Goal: Task Accomplishment & Management: Manage account settings

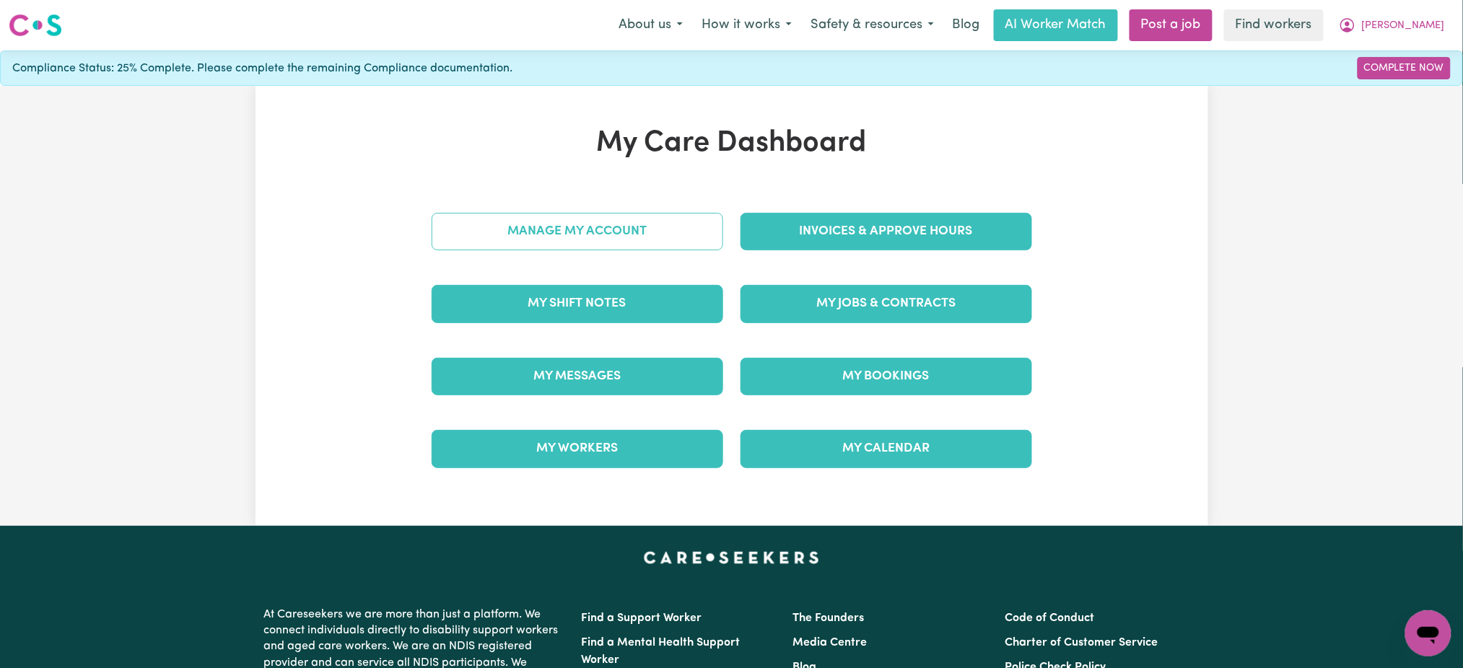
click at [674, 220] on link "Manage My Account" at bounding box center [578, 232] width 292 height 38
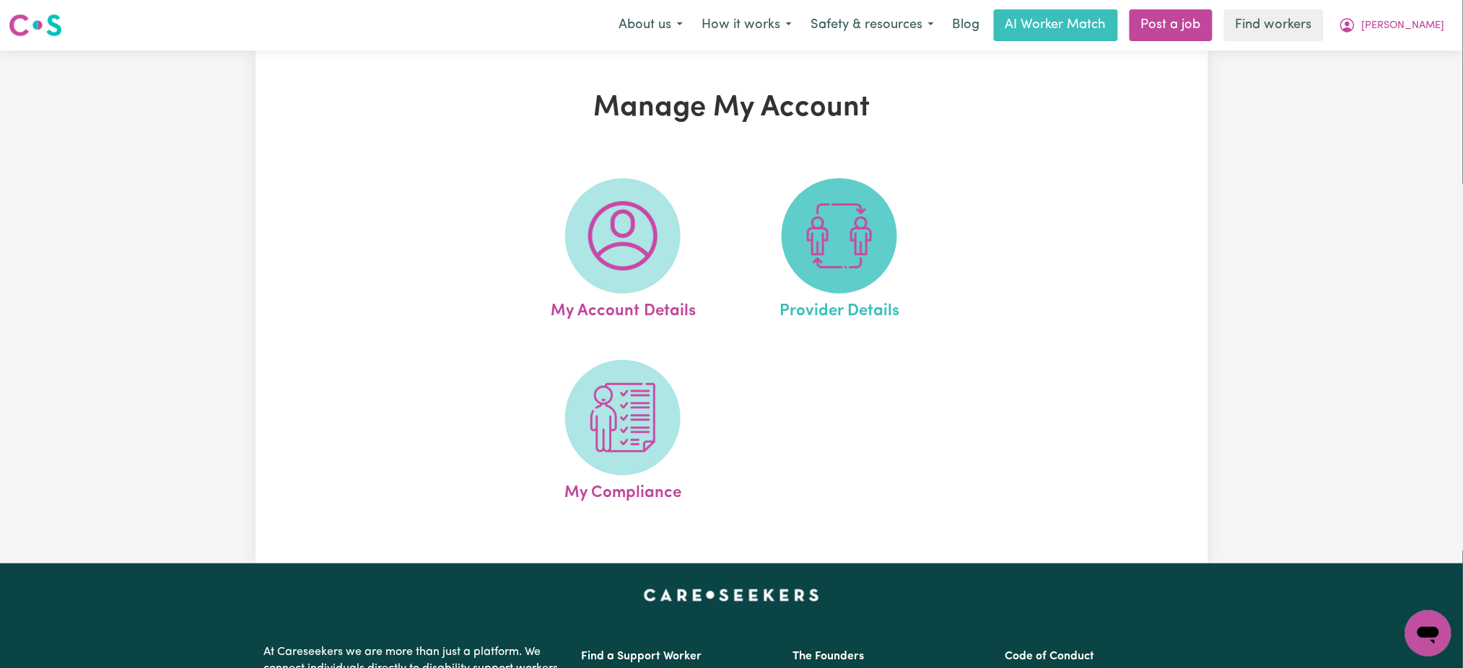
click at [813, 263] on img at bounding box center [839, 235] width 69 height 69
select select "NDIS_FUNDING_SELF_MANAGED"
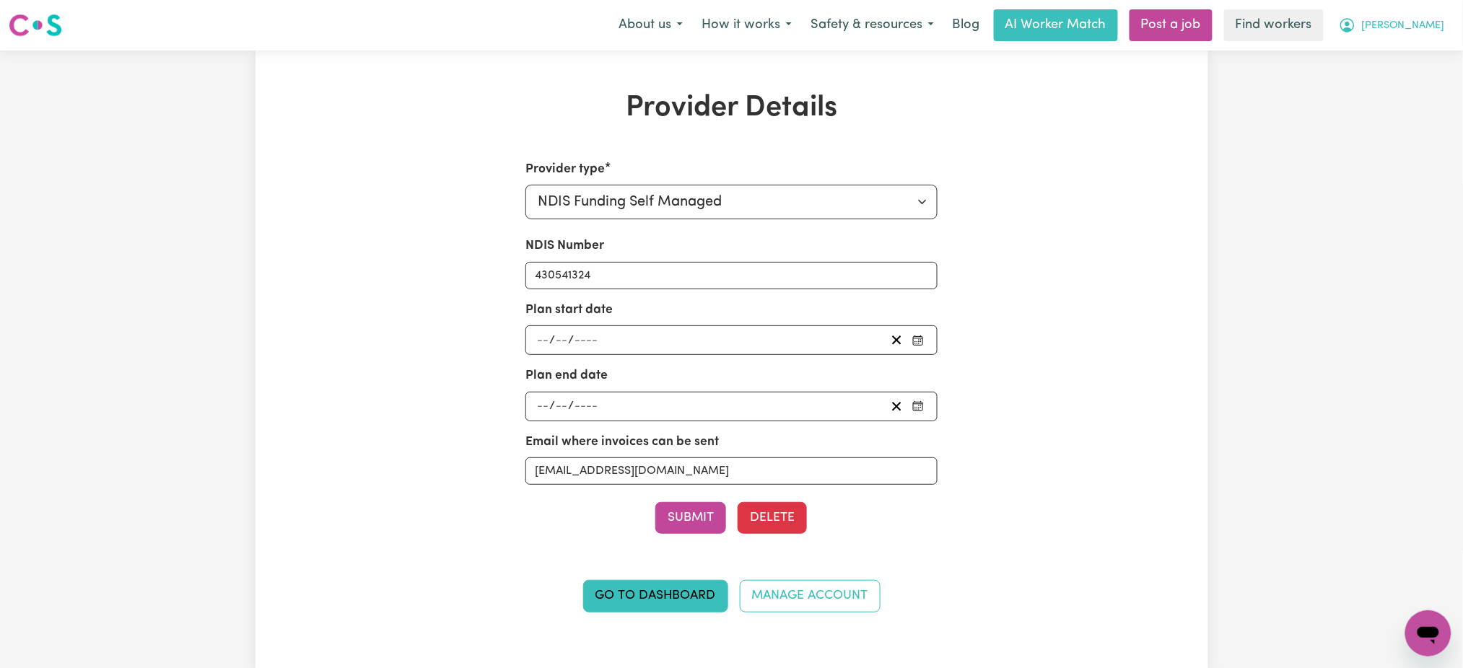
click at [1428, 22] on span "[PERSON_NAME]" at bounding box center [1403, 26] width 83 height 16
click at [1406, 107] on link "Logout" at bounding box center [1397, 110] width 114 height 27
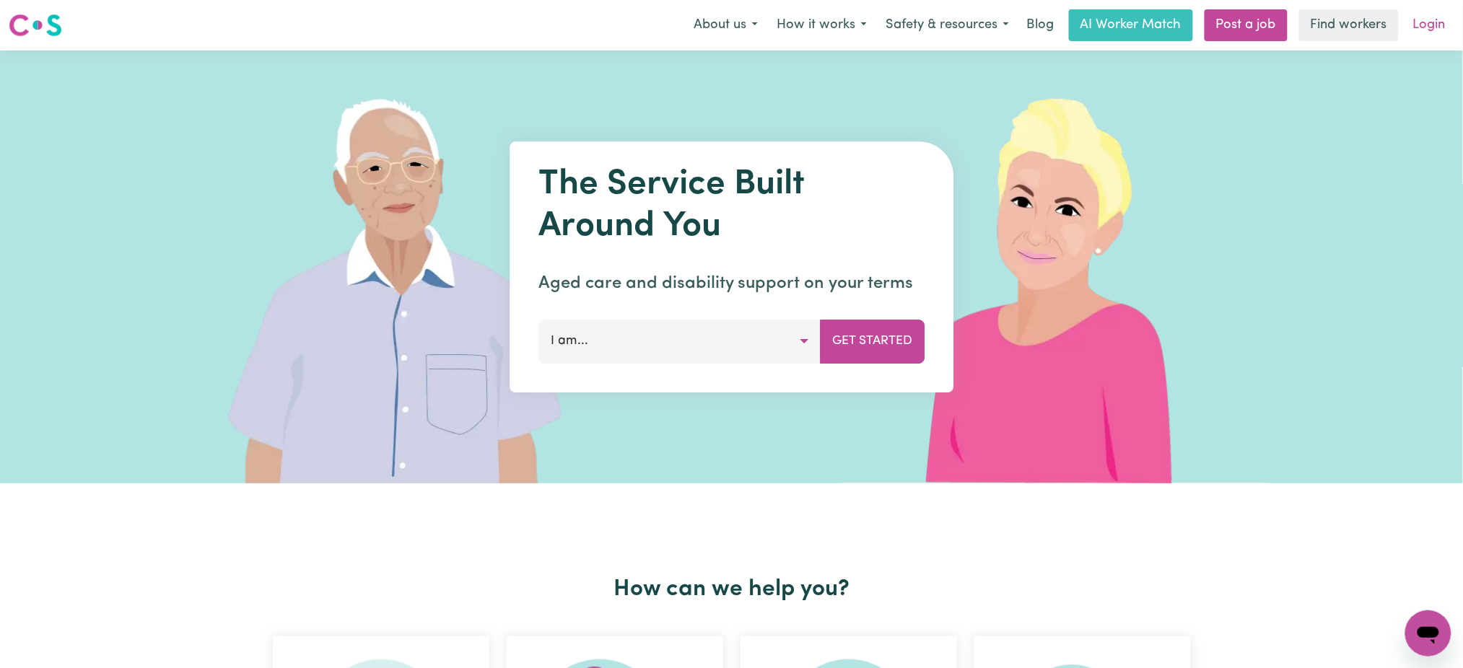
click at [1447, 20] on link "Login" at bounding box center [1430, 25] width 50 height 32
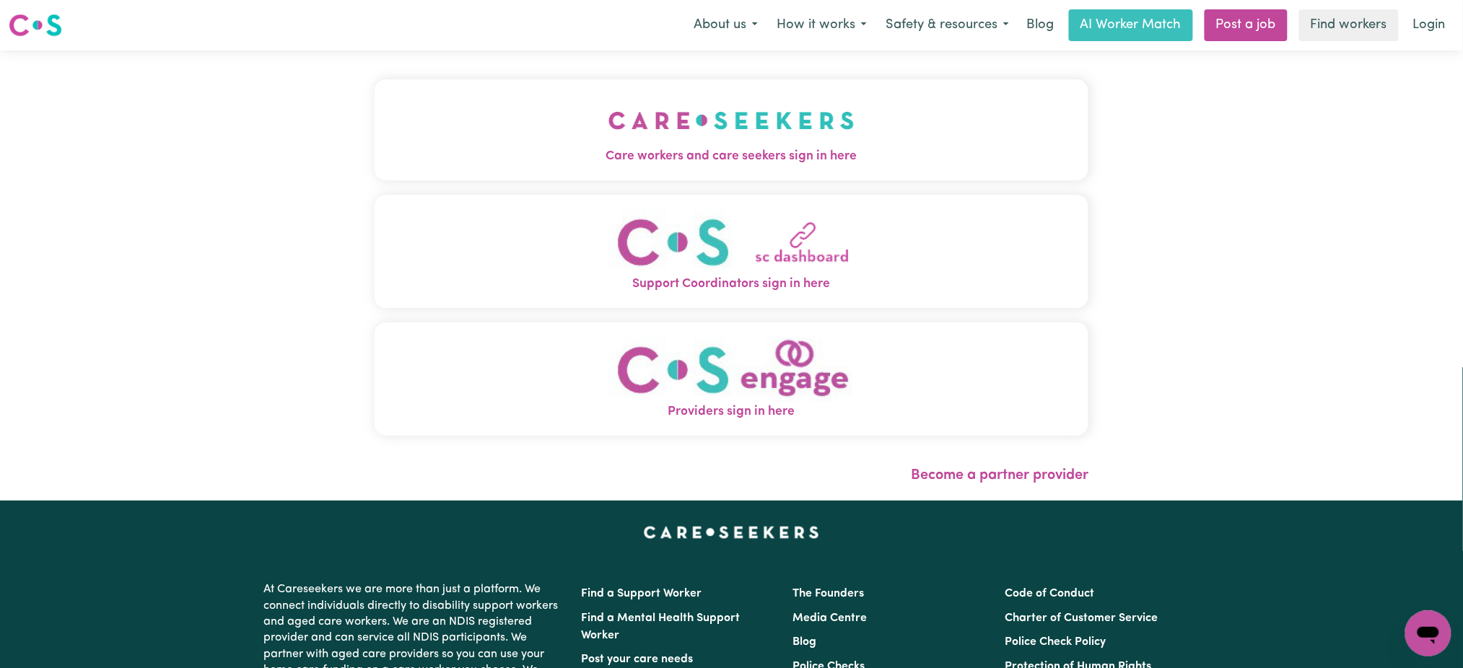
click at [490, 144] on button "Care workers and care seekers sign in here" at bounding box center [732, 129] width 715 height 101
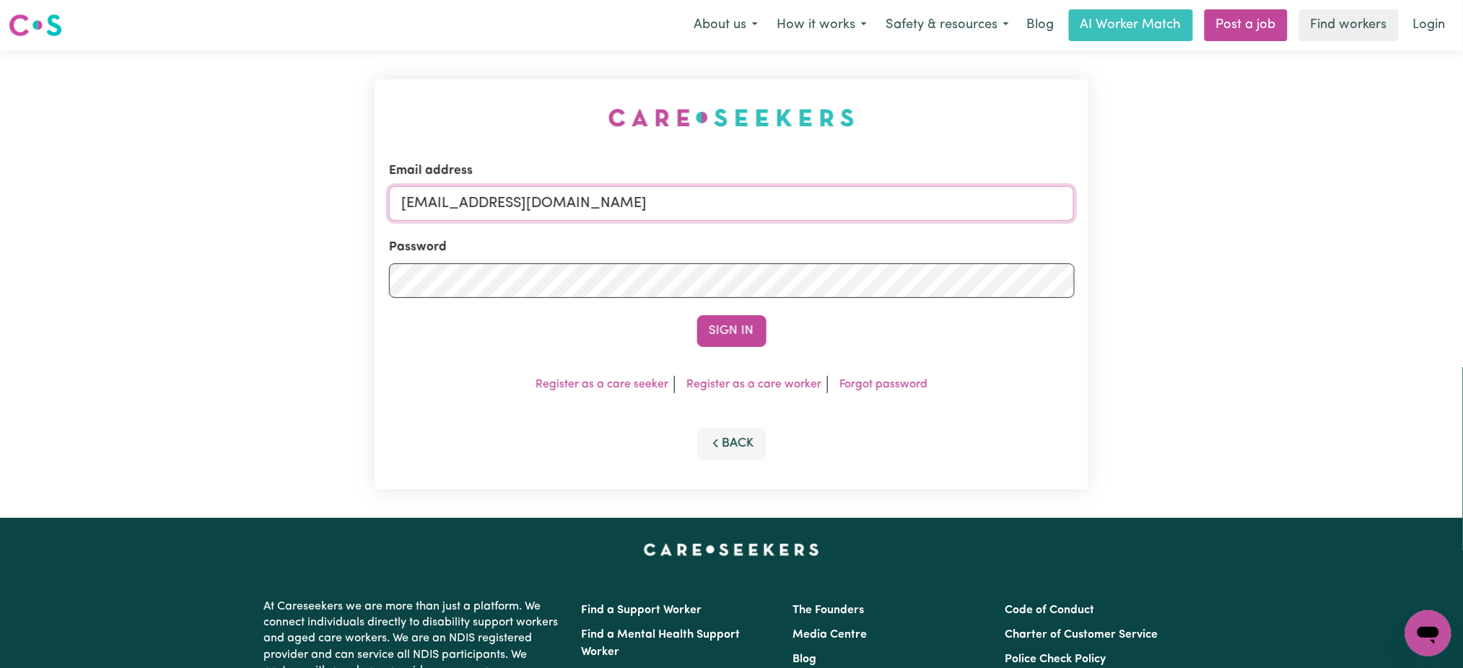
click at [474, 209] on input "[EMAIL_ADDRESS][DOMAIN_NAME]" at bounding box center [732, 203] width 686 height 35
drag, startPoint x: 479, startPoint y: 201, endPoint x: 930, endPoint y: 212, distance: 452.0
click at [930, 212] on input "[EMAIL_ADDRESS][DOMAIN_NAME]" at bounding box center [732, 203] width 686 height 35
type input "[EMAIL_ADDRESS][DOMAIN_NAME]"
click at [697, 315] on button "Sign In" at bounding box center [731, 331] width 69 height 32
